Goal: Go to known website: Access a specific website the user already knows

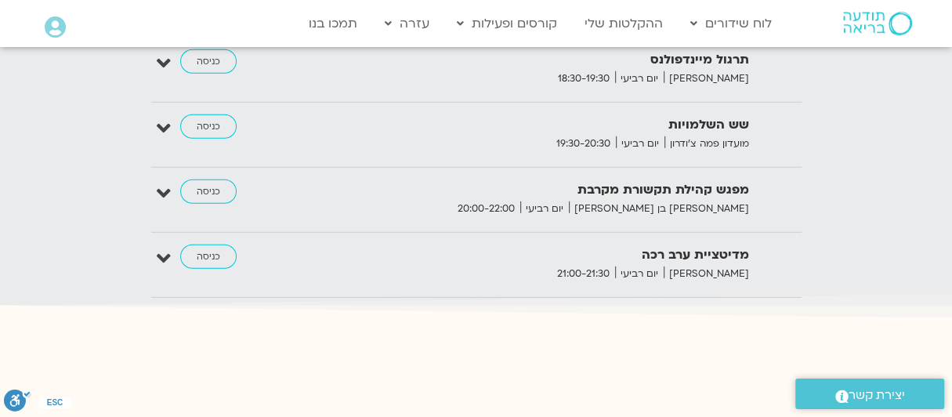
scroll to position [2093, 0]
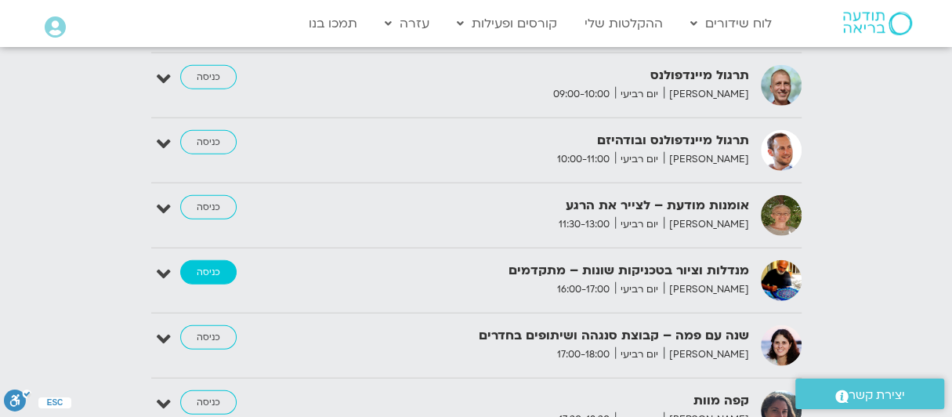
click at [209, 260] on link "כניסה" at bounding box center [208, 272] width 56 height 25
click at [213, 260] on link "כניסה" at bounding box center [208, 272] width 56 height 25
